Goal: Book appointment/travel/reservation

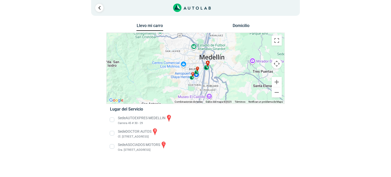
click at [208, 64] on span "a" at bounding box center [208, 63] width 2 height 4
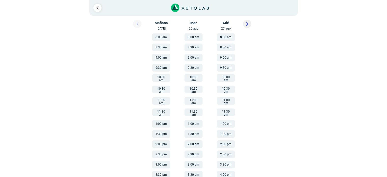
scroll to position [89, 0]
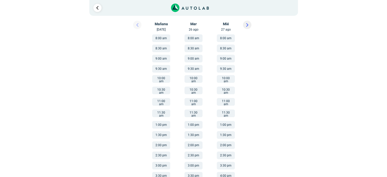
click at [248, 24] on icon at bounding box center [247, 25] width 2 height 4
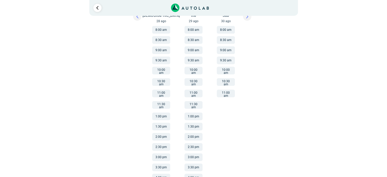
scroll to position [103, 0]
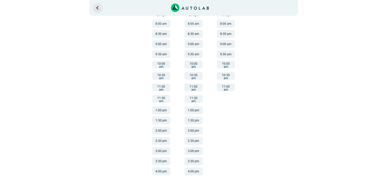
click at [97, 8] on link "Ir al paso anterior" at bounding box center [97, 8] width 8 height 8
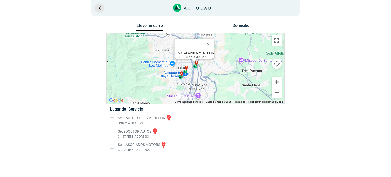
click at [97, 8] on link "Ir al paso anterior" at bounding box center [99, 8] width 8 height 8
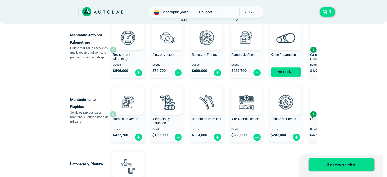
scroll to position [241, 0]
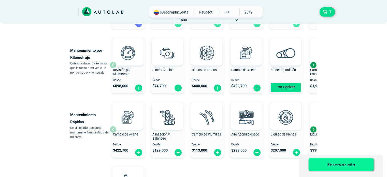
click at [335, 166] on button "Reservar cita" at bounding box center [341, 164] width 65 height 12
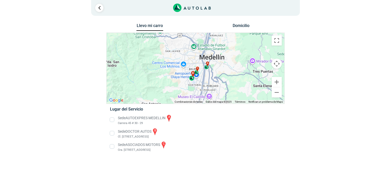
click at [193, 74] on span "b" at bounding box center [193, 73] width 2 height 4
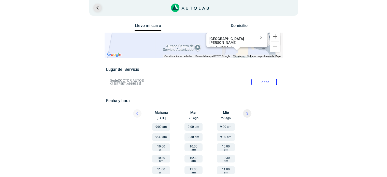
click at [98, 9] on link "Ir al paso anterior" at bounding box center [97, 8] width 8 height 8
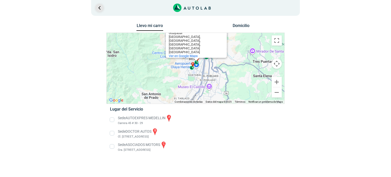
click at [98, 9] on link "Ir al paso anterior" at bounding box center [99, 8] width 8 height 8
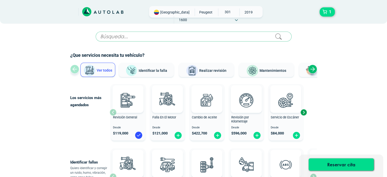
click at [113, 40] on input "text" at bounding box center [194, 37] width 196 height 10
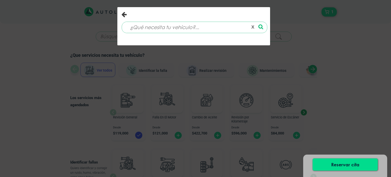
click at [121, 14] on icon "Close" at bounding box center [123, 14] width 5 height 6
